Goal: Find specific fact: Find specific fact

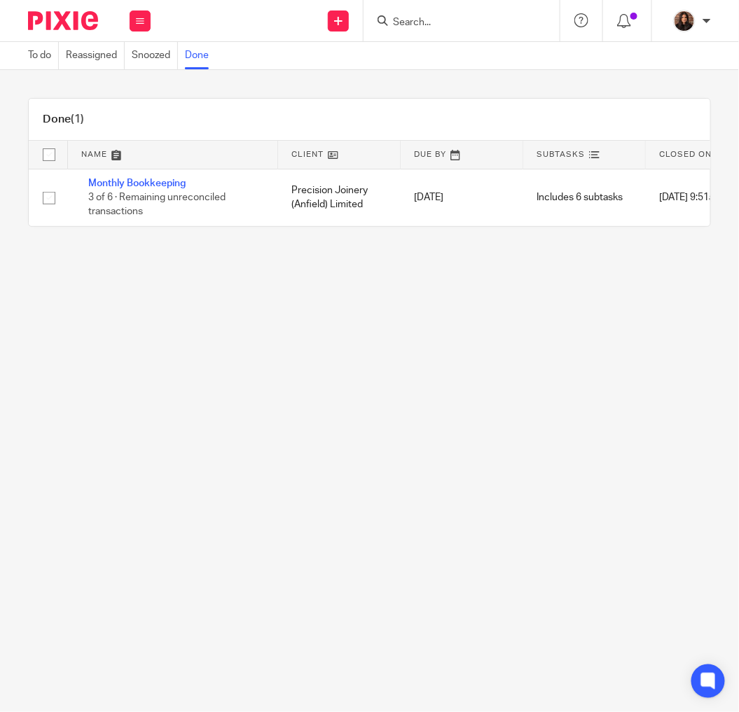
click at [433, 27] on input "Search" at bounding box center [455, 23] width 126 height 13
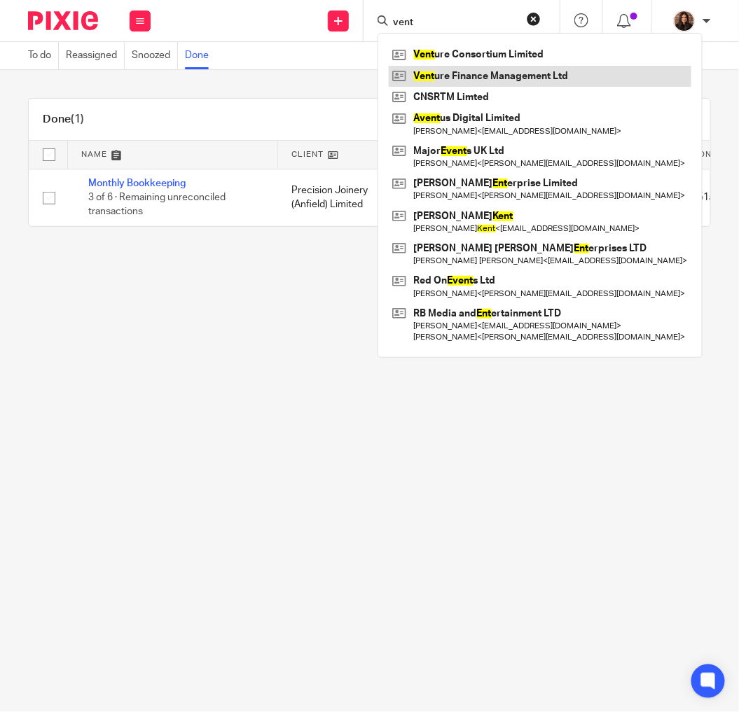
type input "vent"
click at [453, 76] on link at bounding box center [540, 76] width 303 height 21
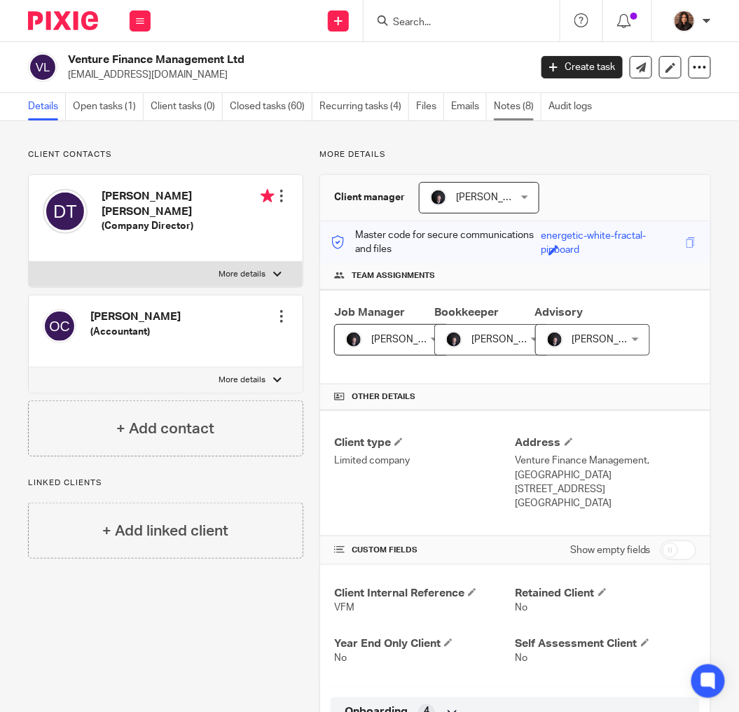
click at [506, 102] on link "Notes (8)" at bounding box center [518, 106] width 48 height 27
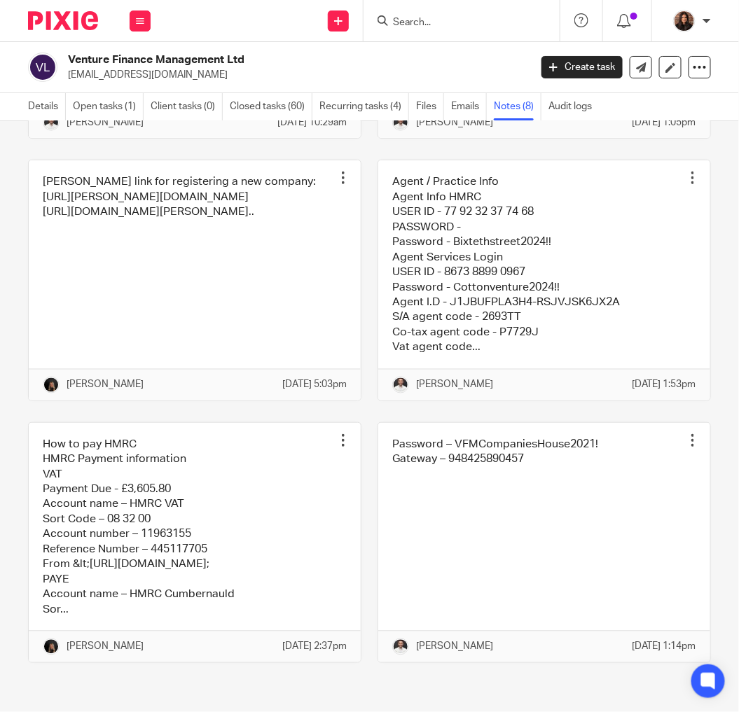
scroll to position [519, 0]
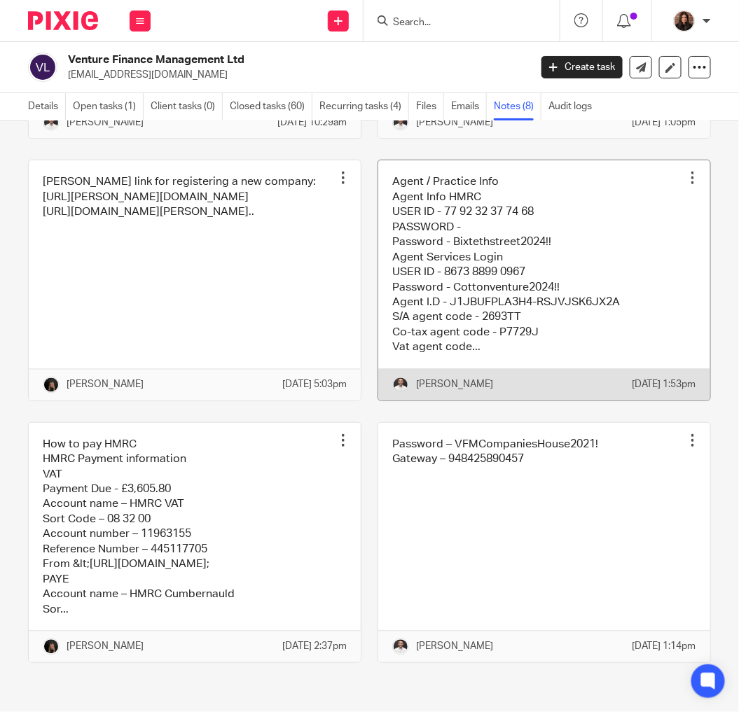
click at [450, 247] on link at bounding box center [544, 280] width 332 height 240
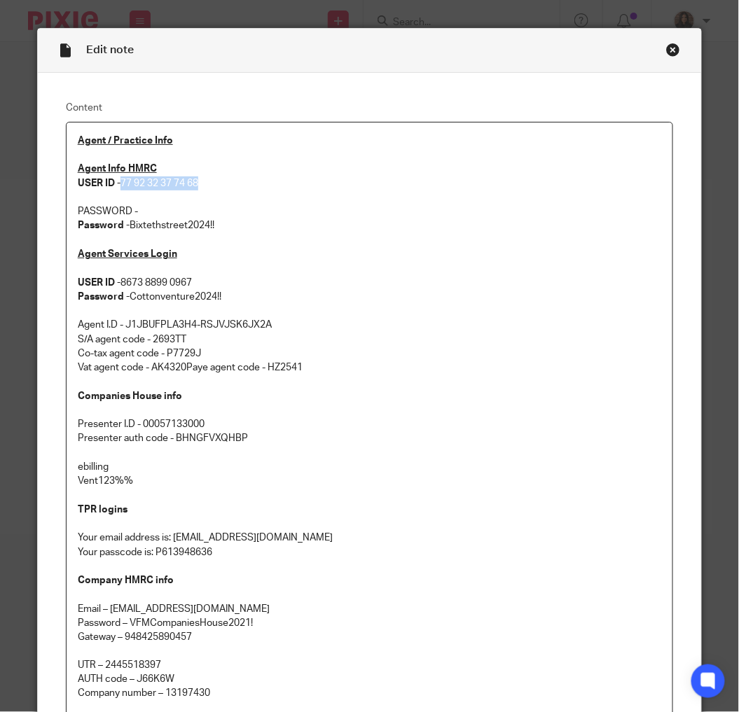
drag, startPoint x: 198, startPoint y: 184, endPoint x: 116, endPoint y: 186, distance: 82.7
click at [116, 186] on p "Agent Info HMRC USER ID - 77 92 32 37 74 68" at bounding box center [370, 176] width 584 height 29
copy p "77 92 32 37 74 68"
drag, startPoint x: 213, startPoint y: 225, endPoint x: 127, endPoint y: 229, distance: 85.6
click at [127, 229] on p "Password - Bixtethstreet2024!!" at bounding box center [370, 226] width 584 height 14
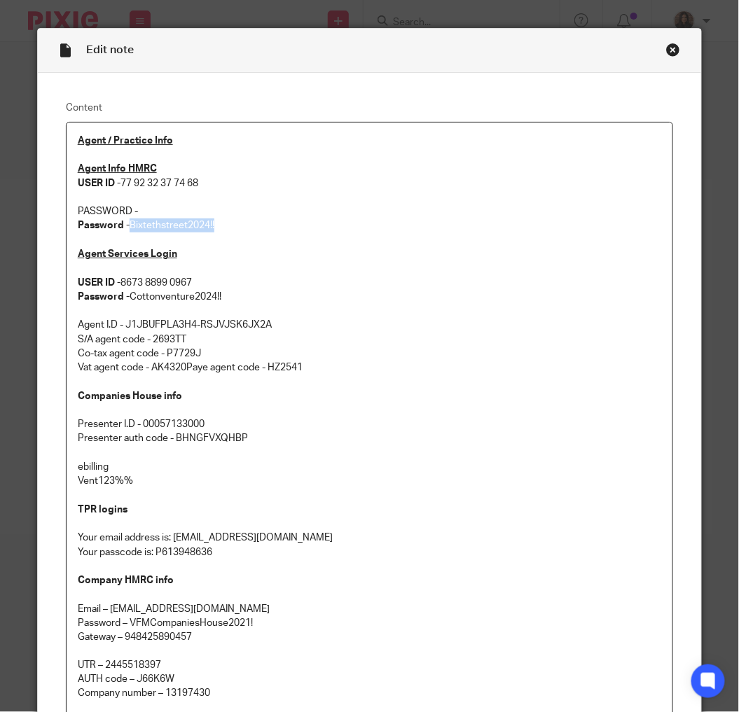
copy p "Bixtethstreet2024!!"
drag, startPoint x: 207, startPoint y: 181, endPoint x: 120, endPoint y: 186, distance: 87.7
click at [120, 186] on p "Agent Info HMRC USER ID - 77 92 32 37 74 68" at bounding box center [370, 176] width 584 height 29
copy p "77 92 32 37 74 68"
drag, startPoint x: 216, startPoint y: 228, endPoint x: 126, endPoint y: 228, distance: 89.7
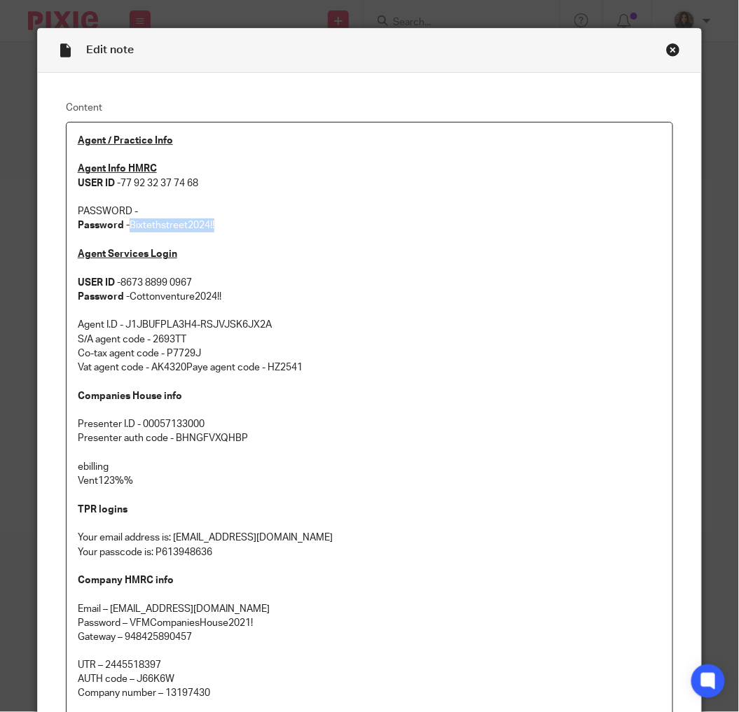
click at [126, 228] on p "Password - Bixtethstreet2024!!" at bounding box center [370, 226] width 584 height 14
copy p "Bixtethstreet2024!!"
